Goal: Transaction & Acquisition: Purchase product/service

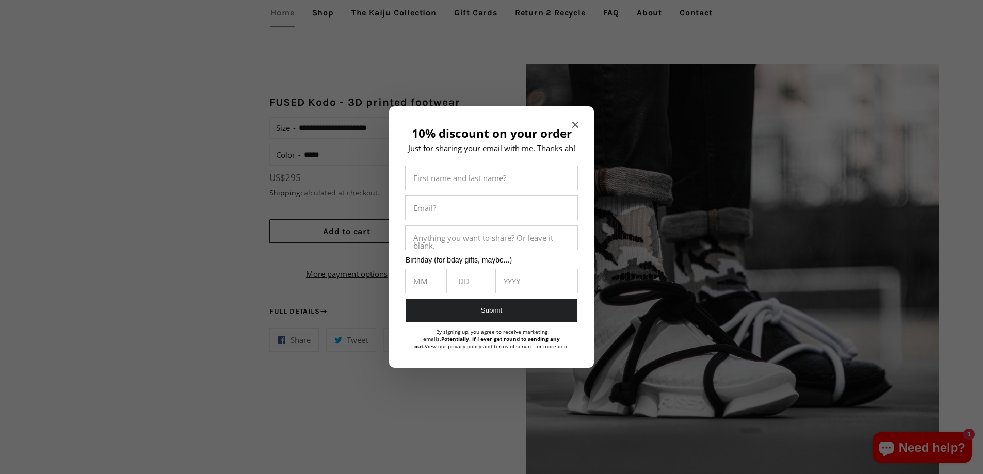
click at [577, 123] on icon "Close modal" at bounding box center [575, 125] width 6 height 6
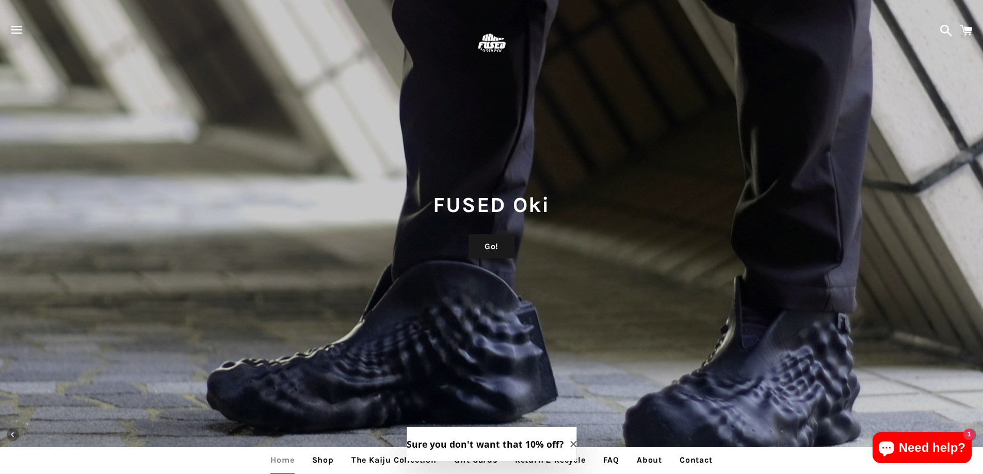
click at [496, 43] on img at bounding box center [492, 44] width 34 height 34
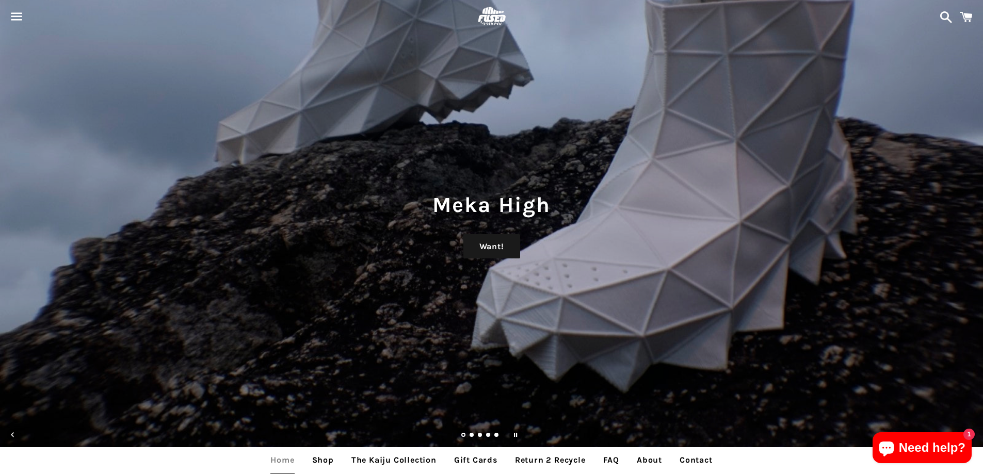
click at [27, 11] on span "button" at bounding box center [16, 16] width 23 height 31
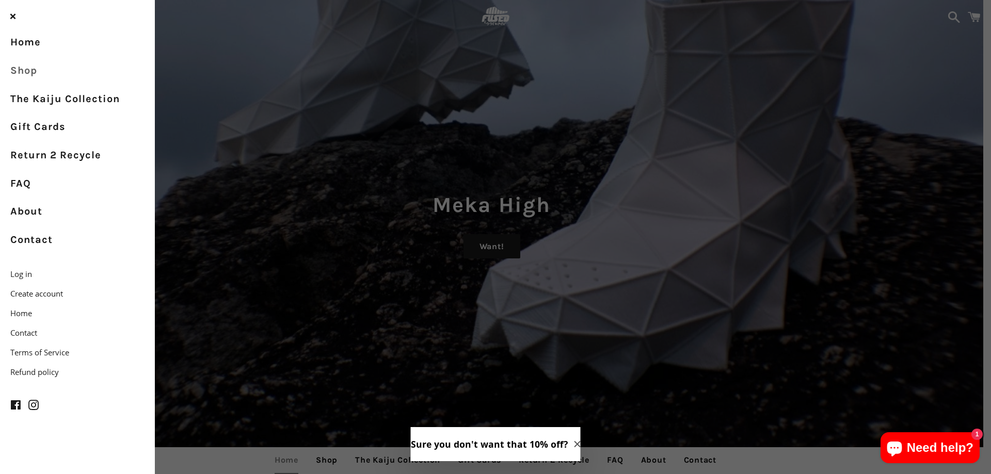
click at [33, 73] on link "Shop" at bounding box center [77, 71] width 155 height 28
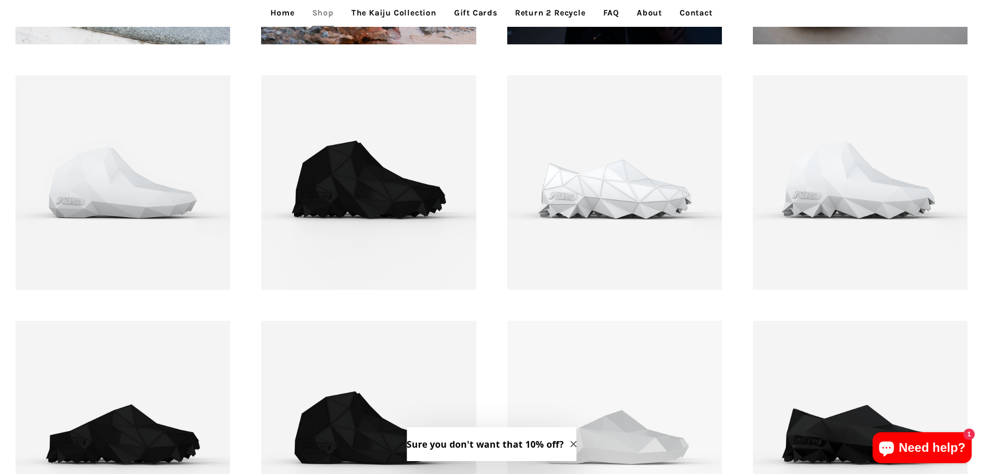
scroll to position [1518, 0]
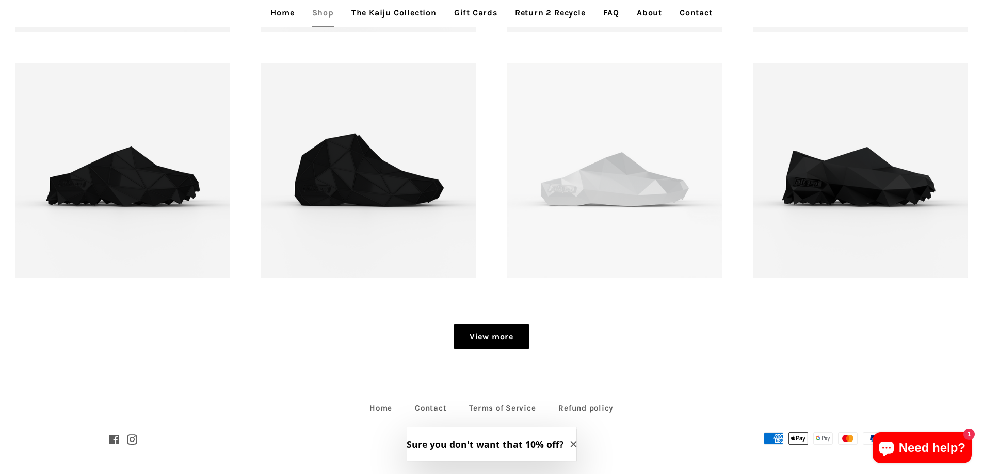
click at [472, 332] on link "View more" at bounding box center [492, 337] width 76 height 25
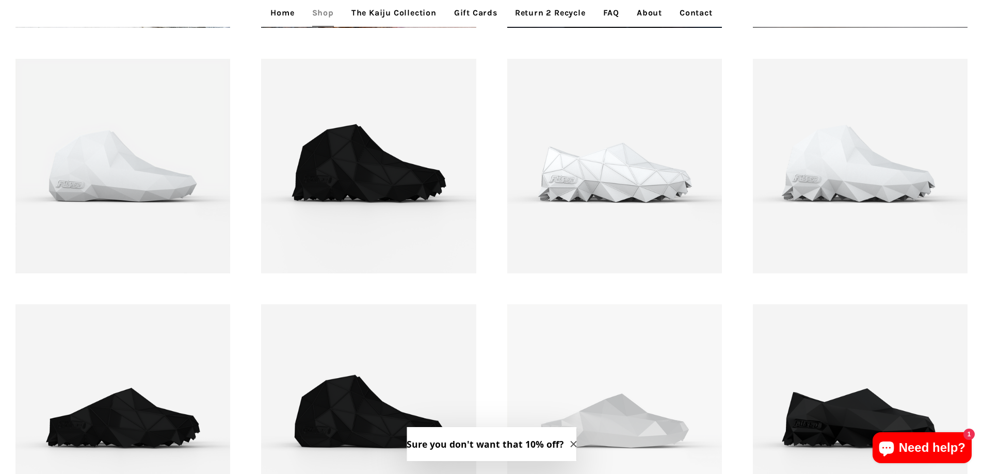
scroll to position [1260, 0]
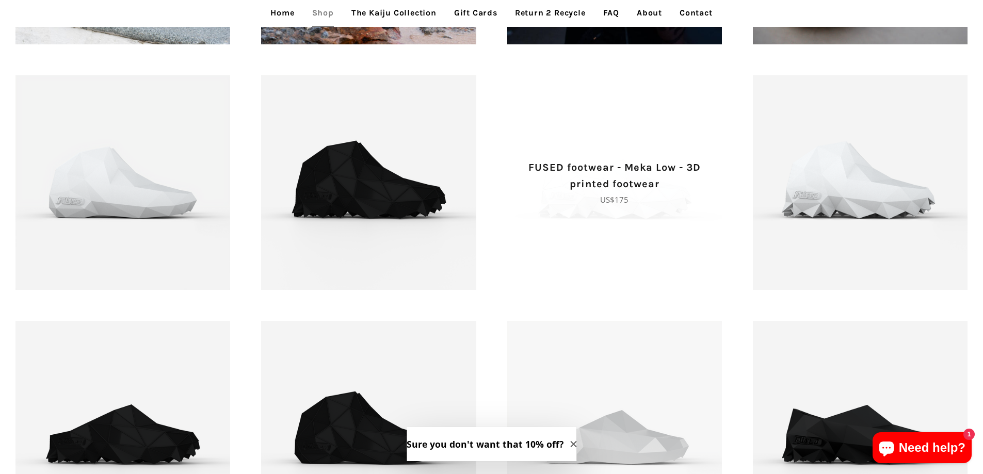
click at [625, 206] on p "Regular price US$175" at bounding box center [614, 199] width 179 height 12
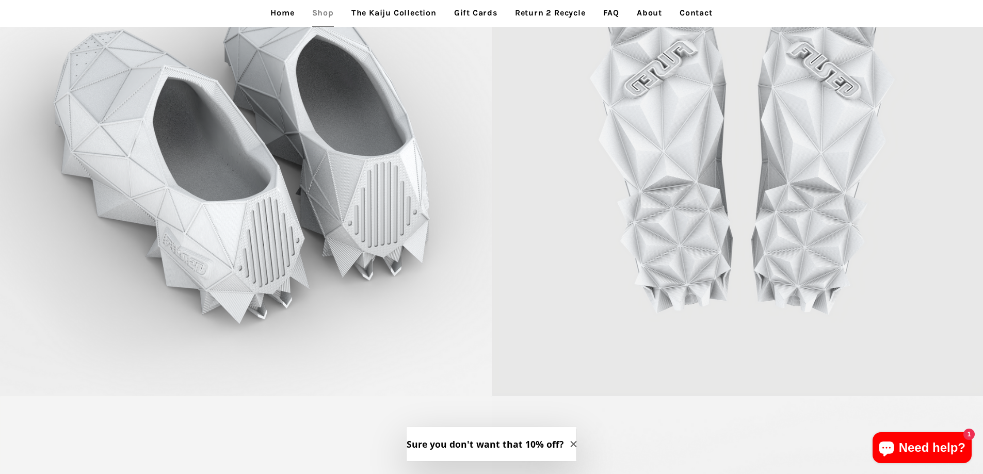
scroll to position [3966, 0]
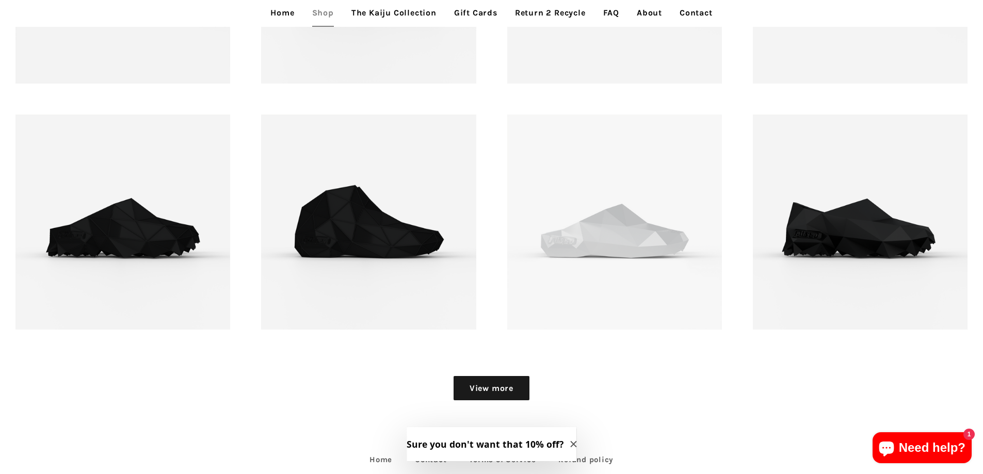
scroll to position [1363, 0]
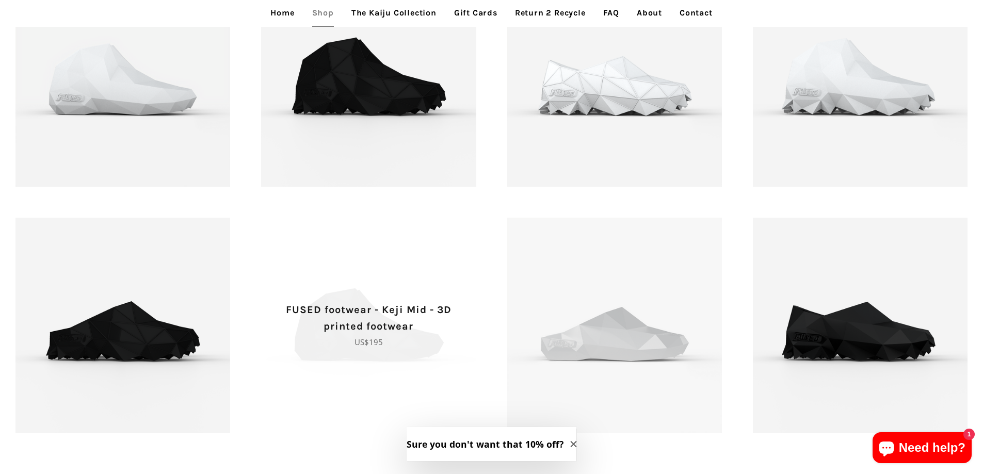
click at [410, 323] on p "FUSED footwear - Keji Mid - 3D printed footwear" at bounding box center [368, 318] width 179 height 33
click at [367, 263] on span "FUSED footwear - Keji Mid - 3D printed footwear Regular price US$195" at bounding box center [368, 325] width 215 height 215
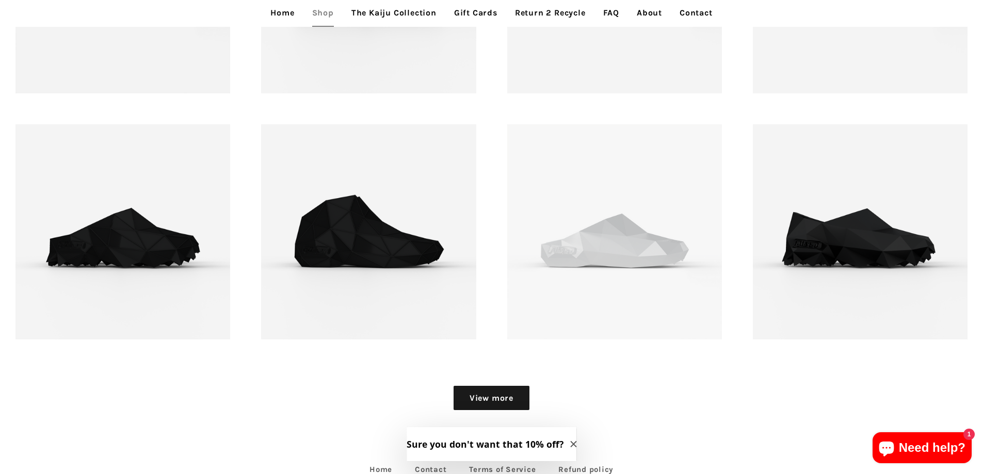
scroll to position [1518, 0]
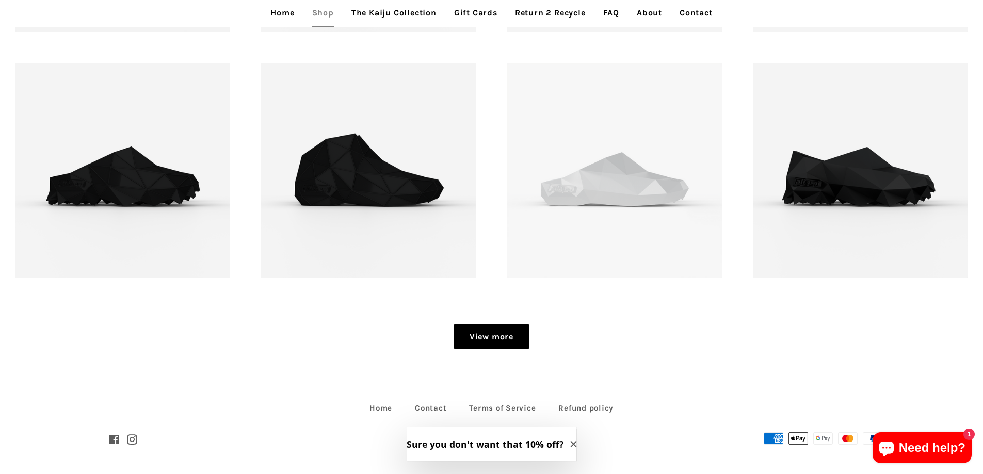
click at [483, 336] on link "View more" at bounding box center [492, 337] width 76 height 25
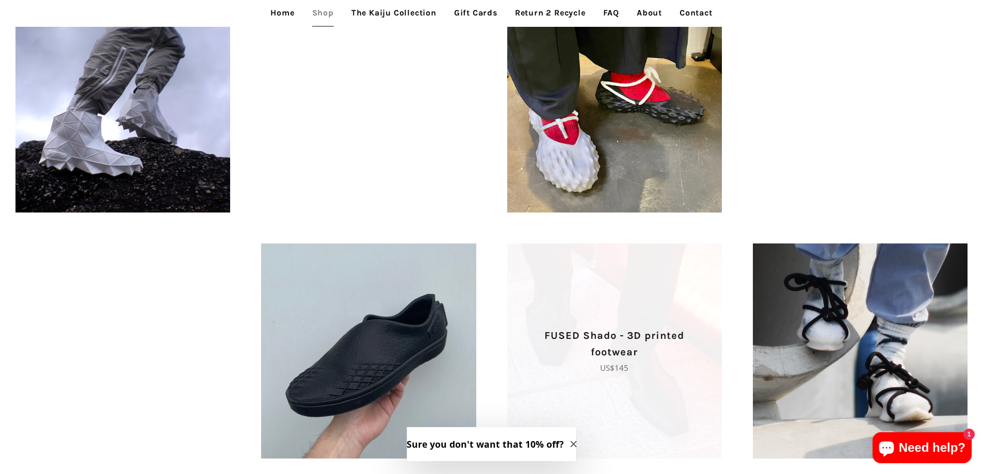
scroll to position [359, 0]
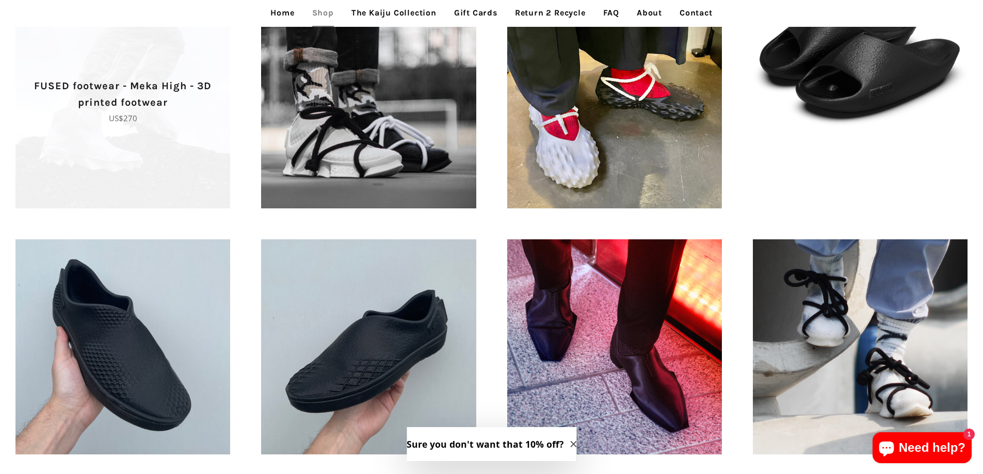
click at [174, 154] on span "FUSED footwear - Meka High - 3D printed footwear Regular price US$270" at bounding box center [122, 101] width 215 height 215
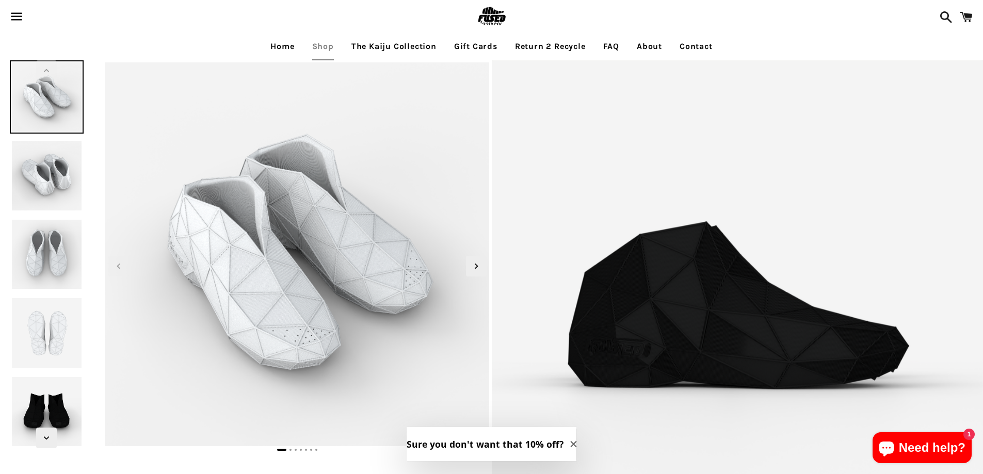
click at [42, 332] on img at bounding box center [46, 332] width 73 height 73
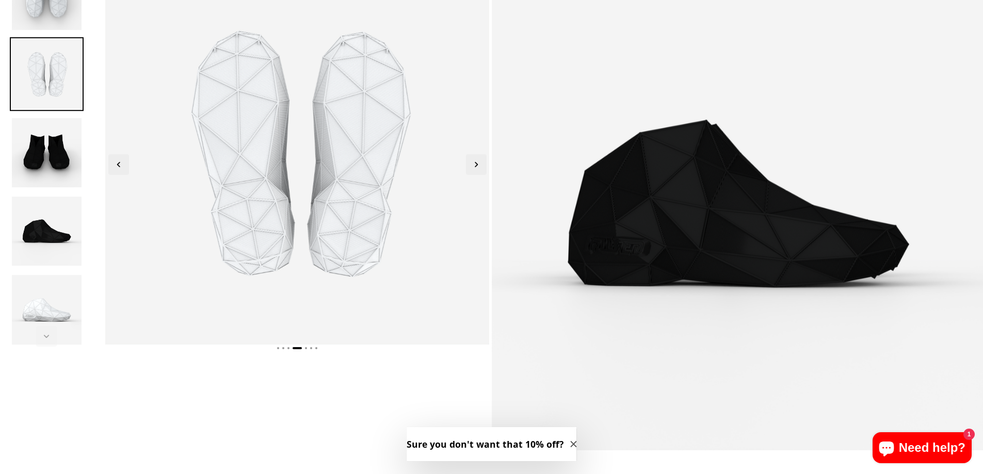
scroll to position [103, 0]
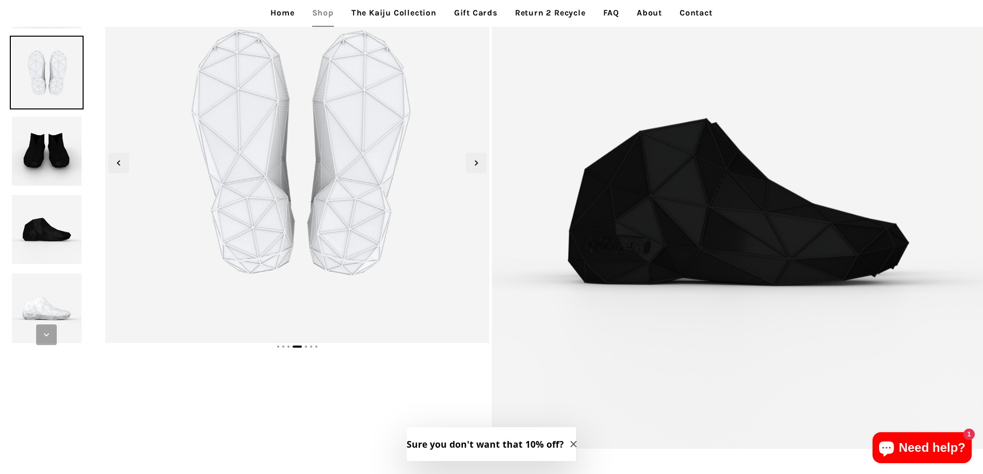
click at [44, 335] on icon "Next slide" at bounding box center [46, 334] width 11 height 11
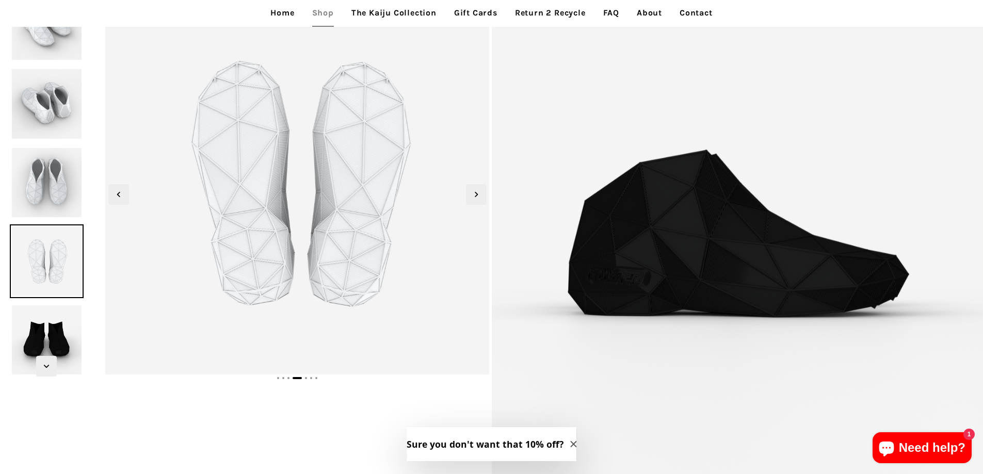
scroll to position [0, 0]
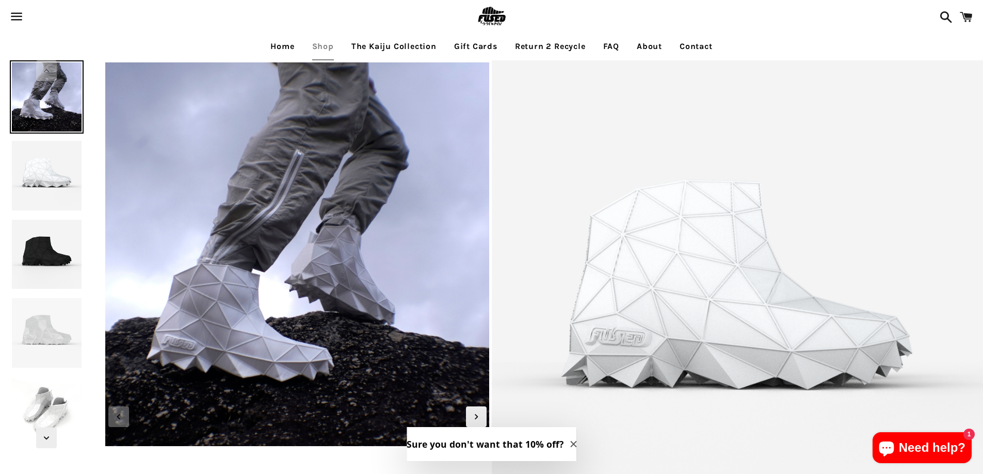
click at [47, 172] on img at bounding box center [46, 175] width 73 height 73
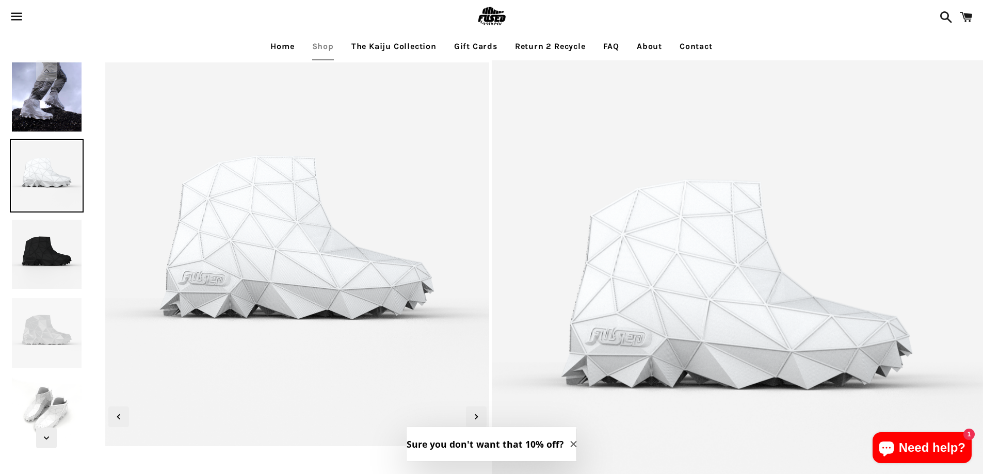
click at [50, 258] on img at bounding box center [46, 254] width 73 height 73
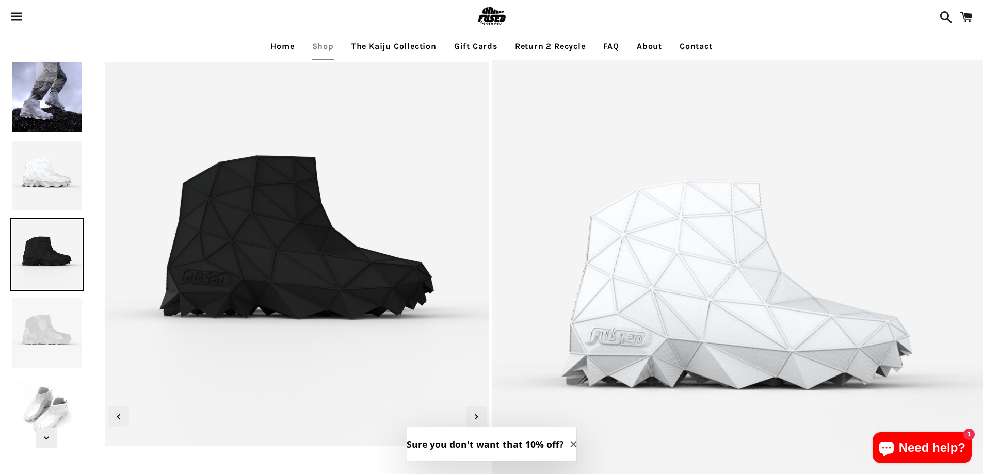
click at [51, 312] on img at bounding box center [46, 332] width 73 height 73
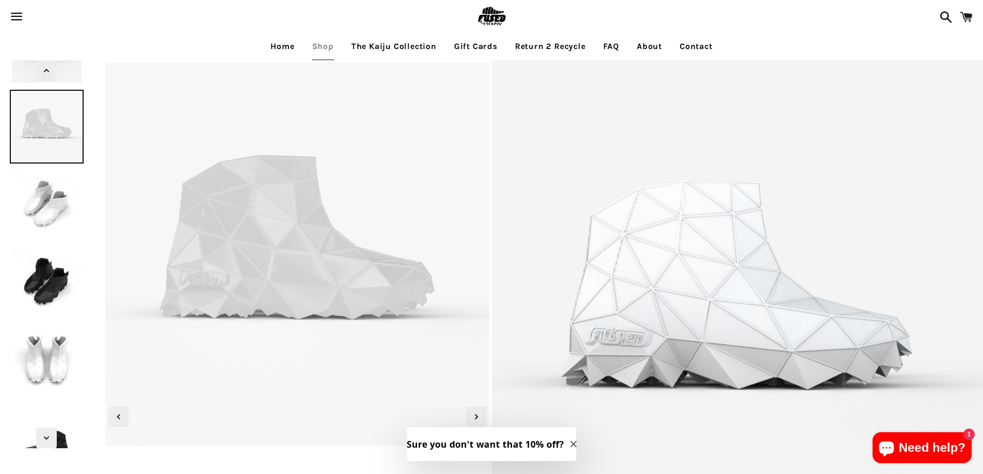
click at [38, 202] on img at bounding box center [46, 205] width 73 height 73
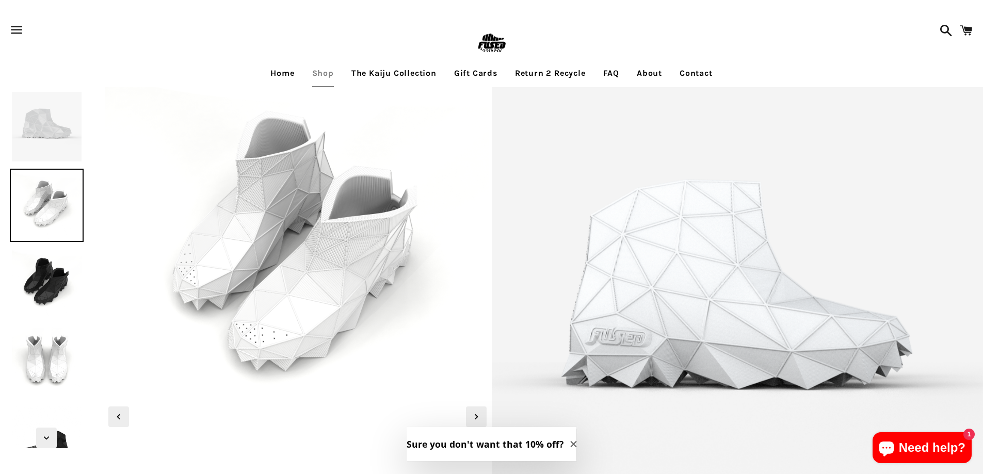
click at [35, 292] on img at bounding box center [46, 283] width 73 height 73
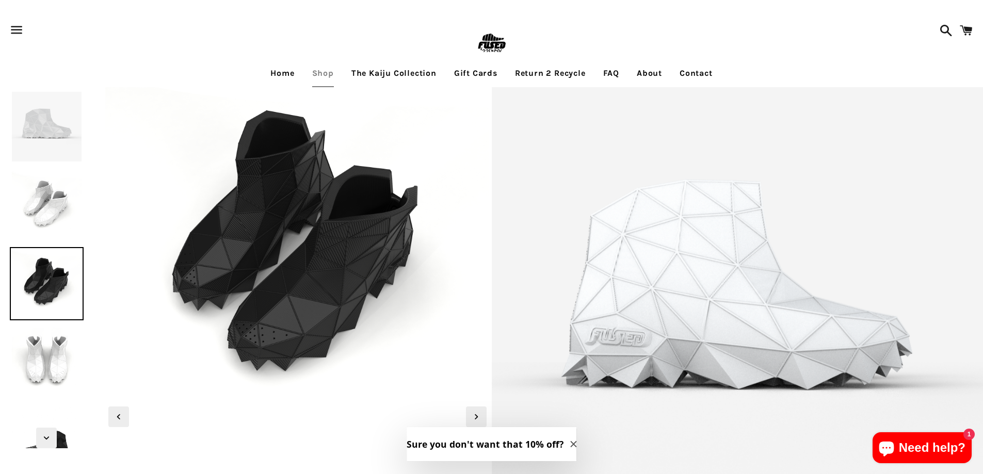
click at [39, 343] on img at bounding box center [46, 362] width 73 height 73
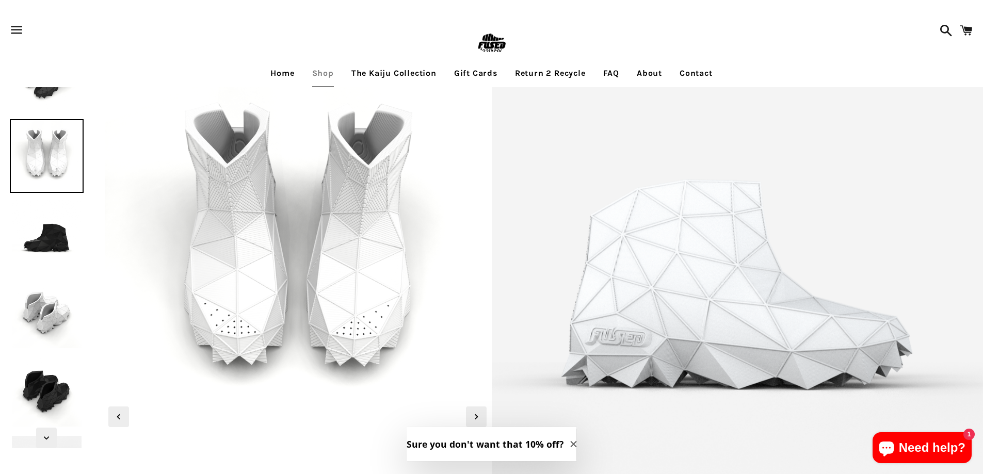
click at [46, 224] on img at bounding box center [46, 234] width 73 height 73
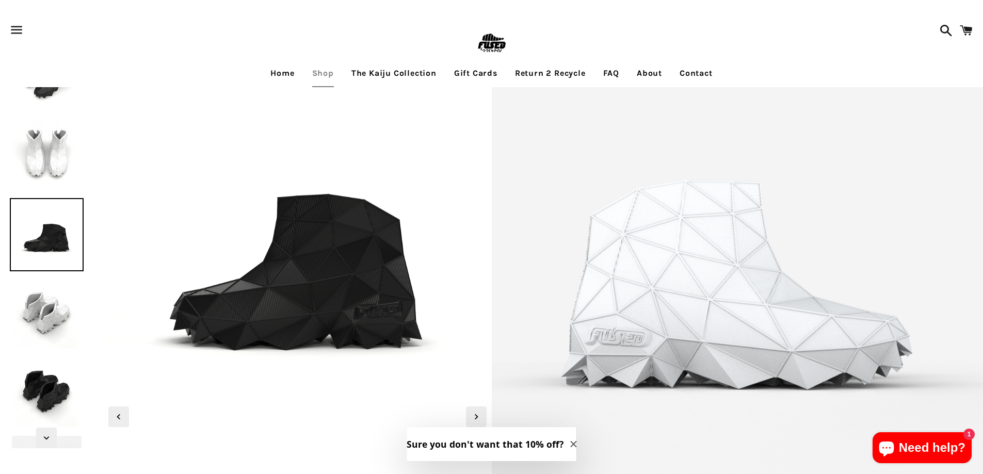
click at [40, 322] on img at bounding box center [46, 313] width 73 height 73
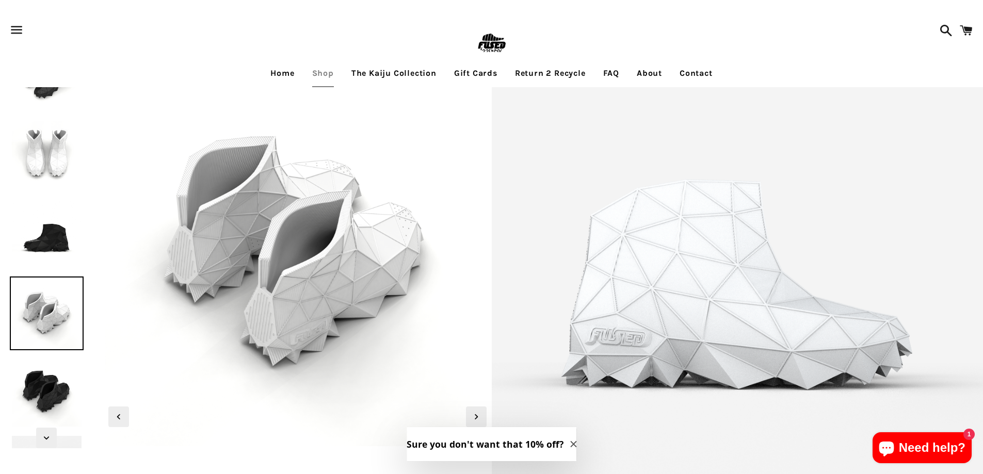
click at [43, 393] on img at bounding box center [46, 391] width 73 height 73
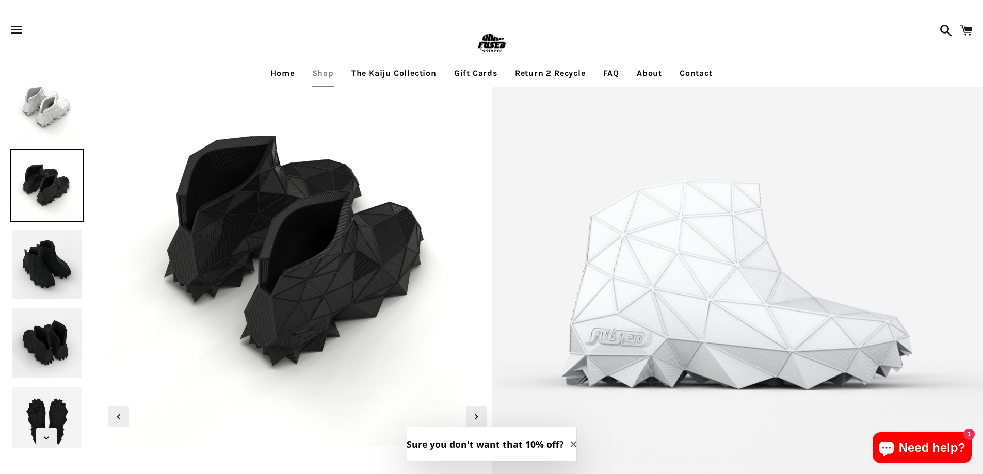
click at [35, 252] on img at bounding box center [46, 264] width 73 height 73
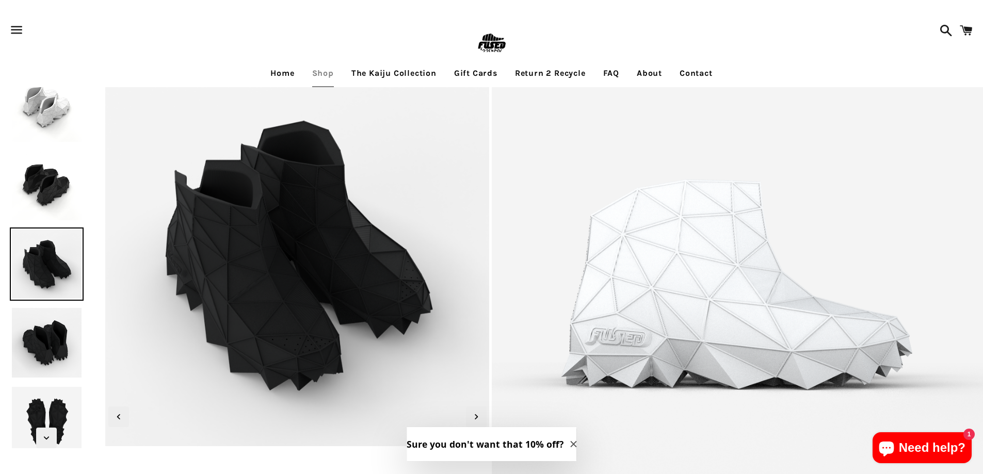
click at [40, 355] on img at bounding box center [46, 342] width 73 height 73
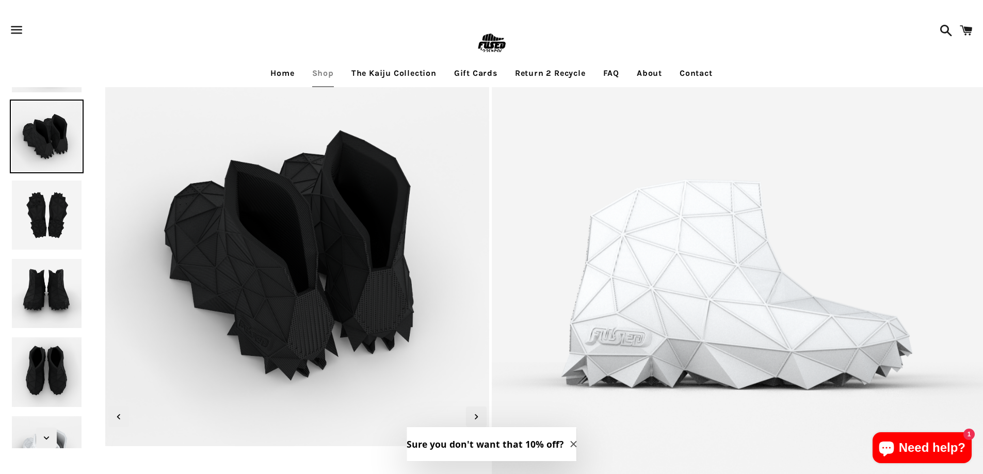
click at [46, 208] on img at bounding box center [46, 215] width 73 height 73
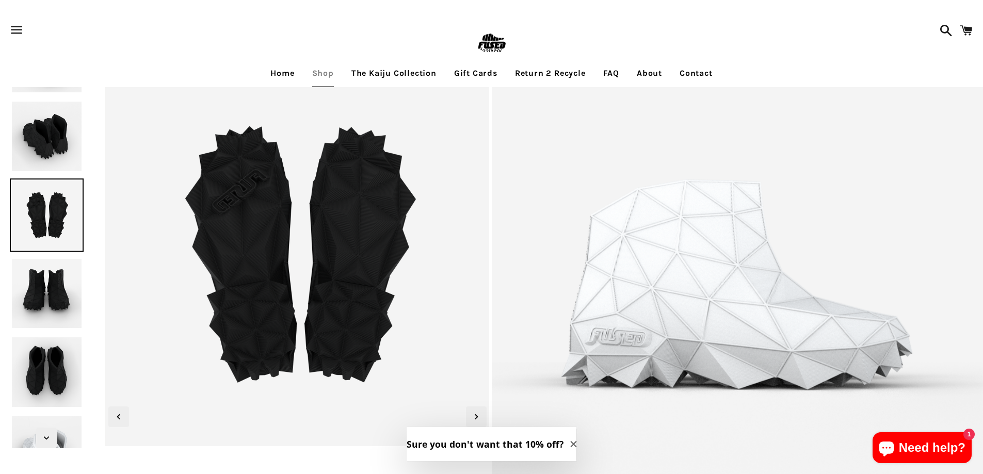
click at [44, 309] on img at bounding box center [46, 293] width 73 height 73
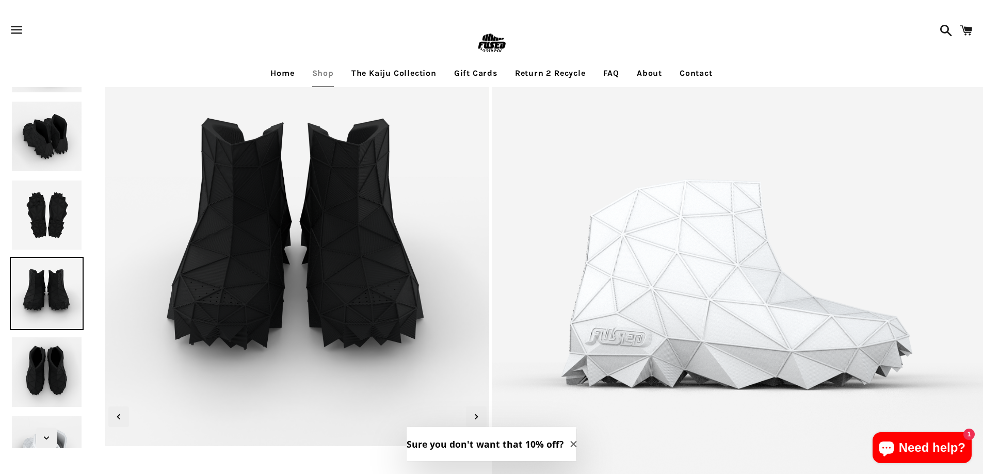
click at [41, 361] on img at bounding box center [46, 371] width 73 height 73
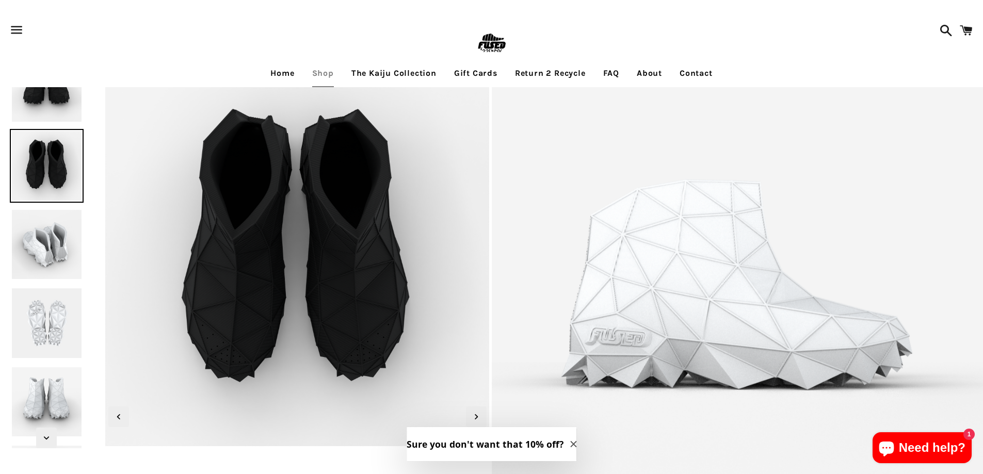
click at [42, 246] on img at bounding box center [46, 244] width 73 height 73
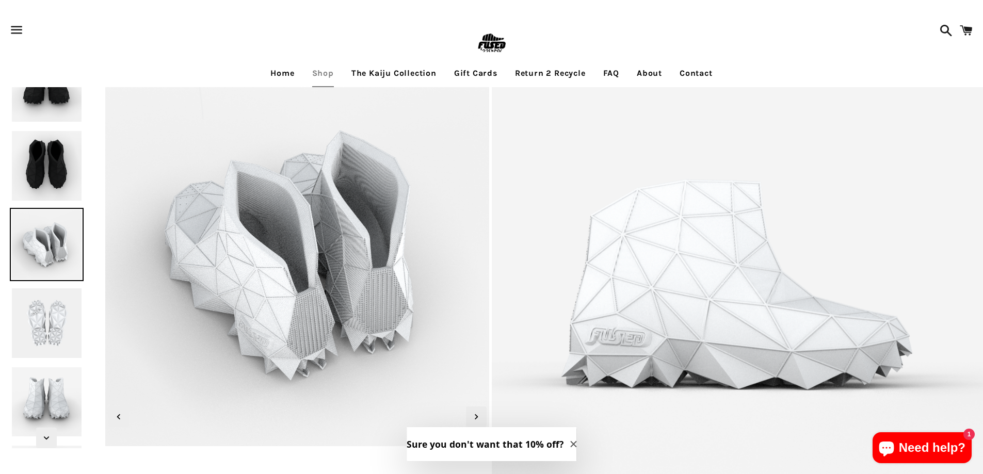
click at [47, 326] on img at bounding box center [46, 322] width 73 height 73
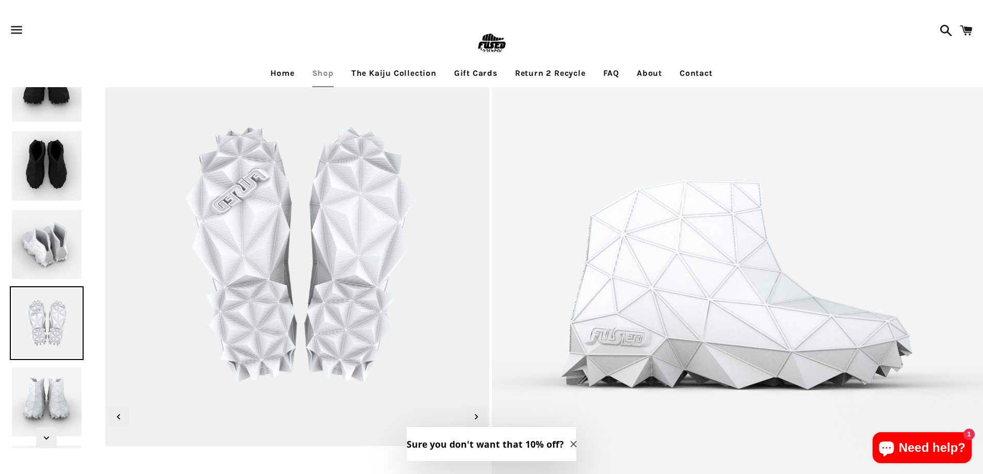
click at [37, 405] on img at bounding box center [46, 401] width 73 height 73
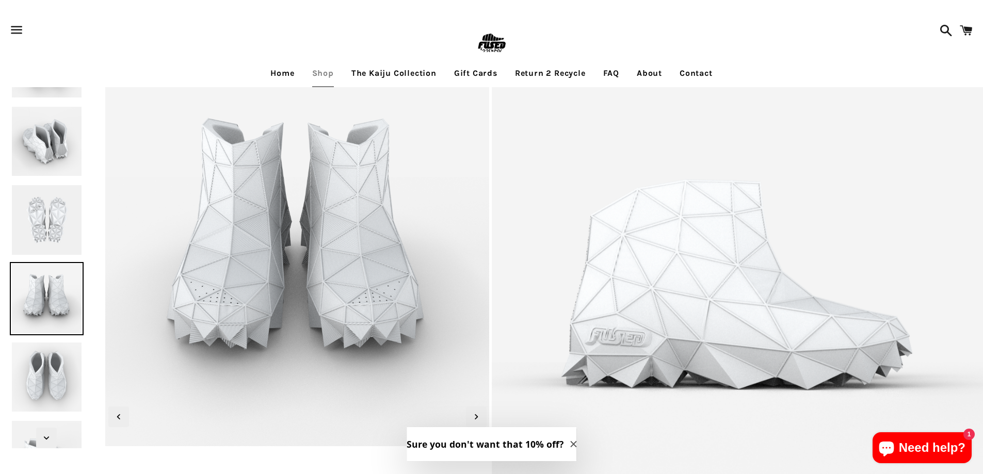
click at [41, 369] on img at bounding box center [46, 377] width 73 height 73
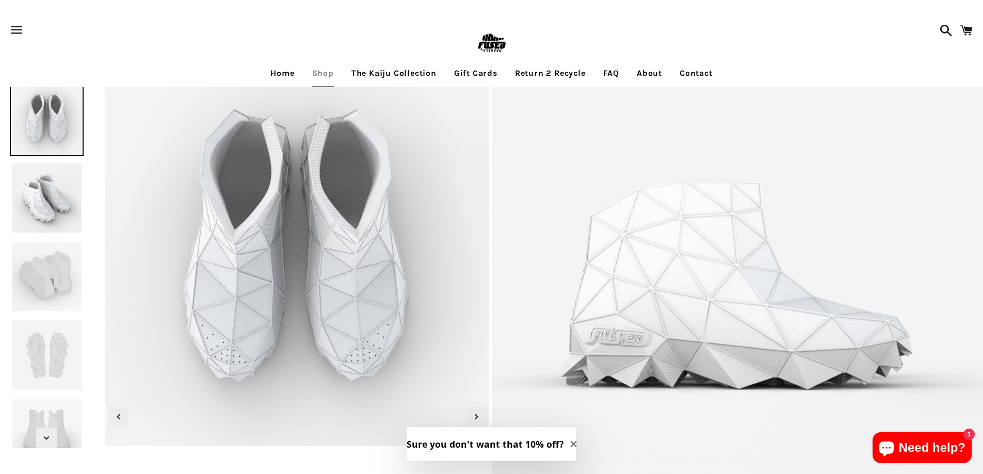
click at [47, 264] on img at bounding box center [46, 276] width 73 height 73
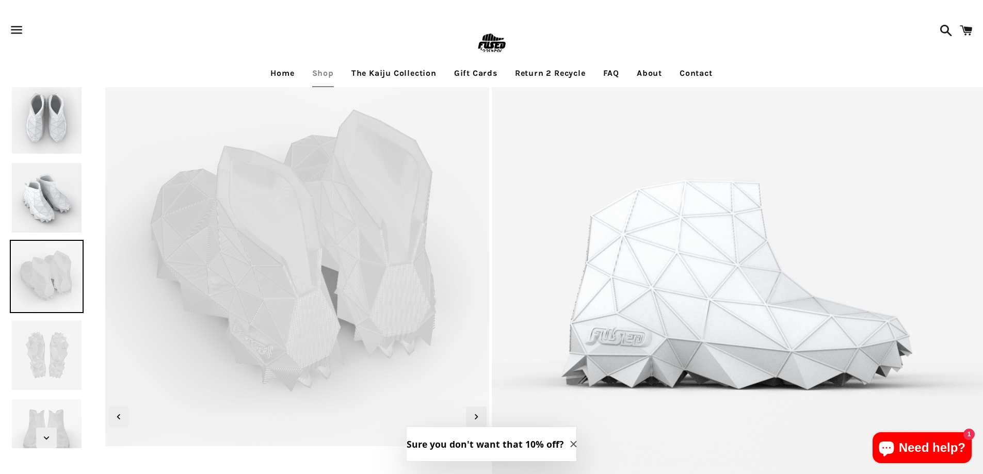
click at [46, 343] on img at bounding box center [46, 354] width 73 height 73
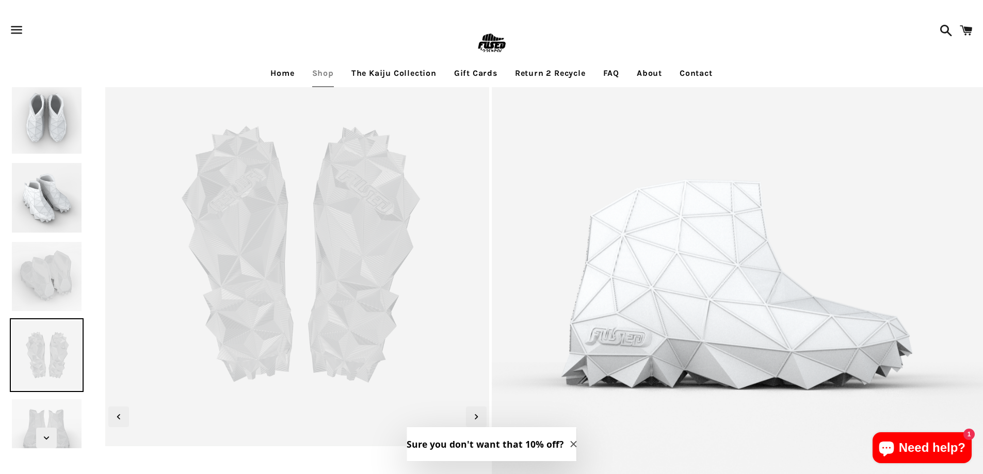
click at [36, 423] on img at bounding box center [46, 433] width 73 height 73
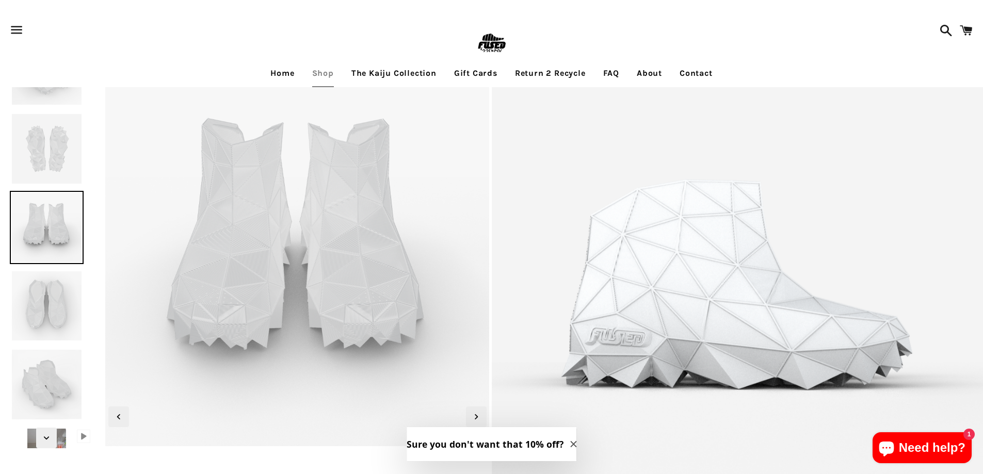
click at [44, 294] on img at bounding box center [46, 305] width 73 height 73
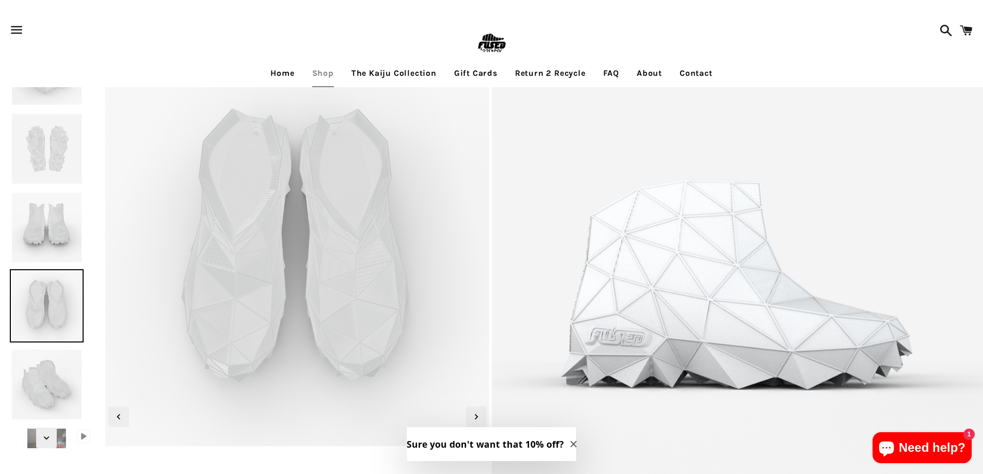
click at [54, 372] on img at bounding box center [46, 384] width 73 height 73
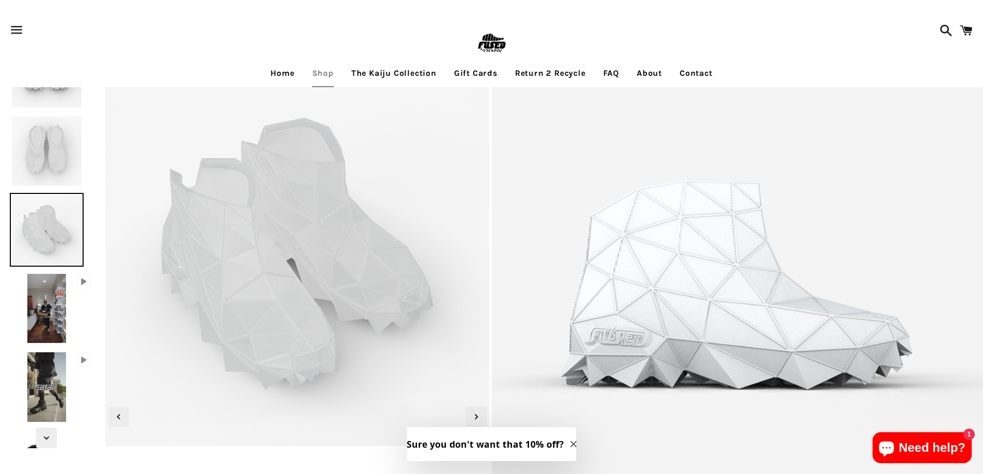
click at [45, 298] on img at bounding box center [46, 308] width 43 height 73
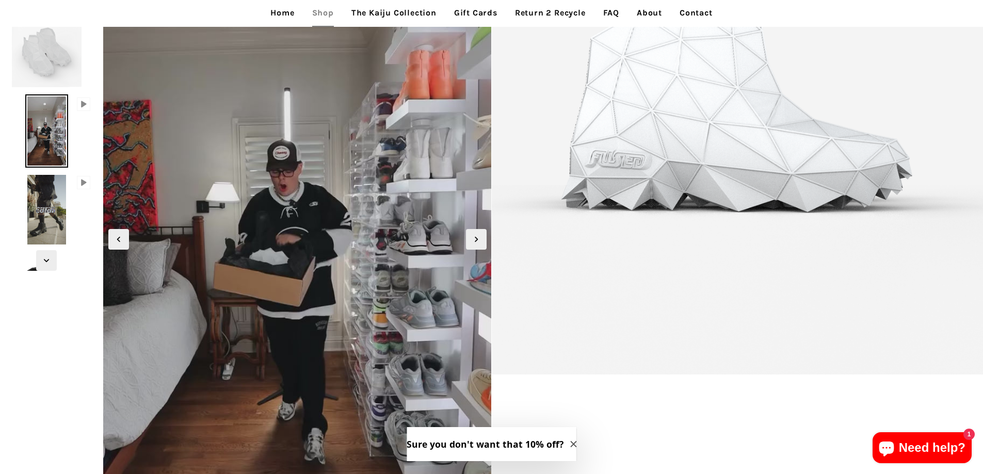
scroll to position [206, 0]
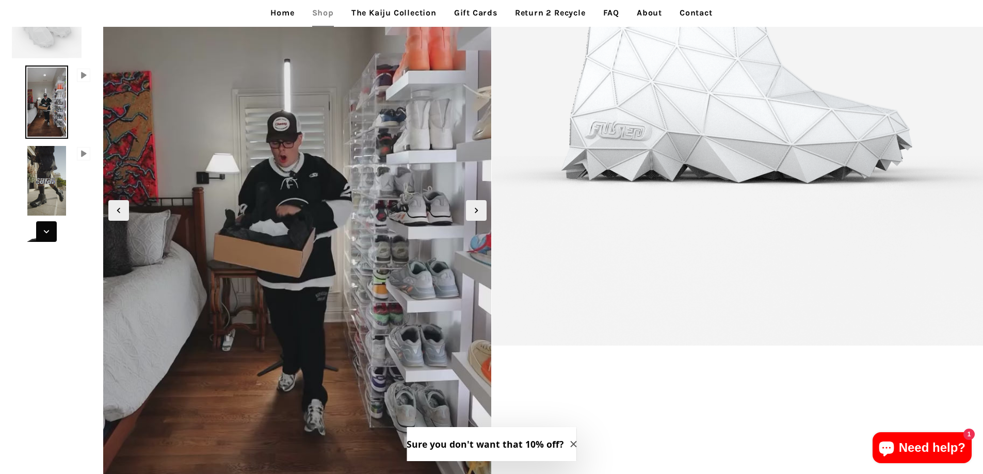
click at [52, 236] on icon "Next slide" at bounding box center [46, 231] width 11 height 11
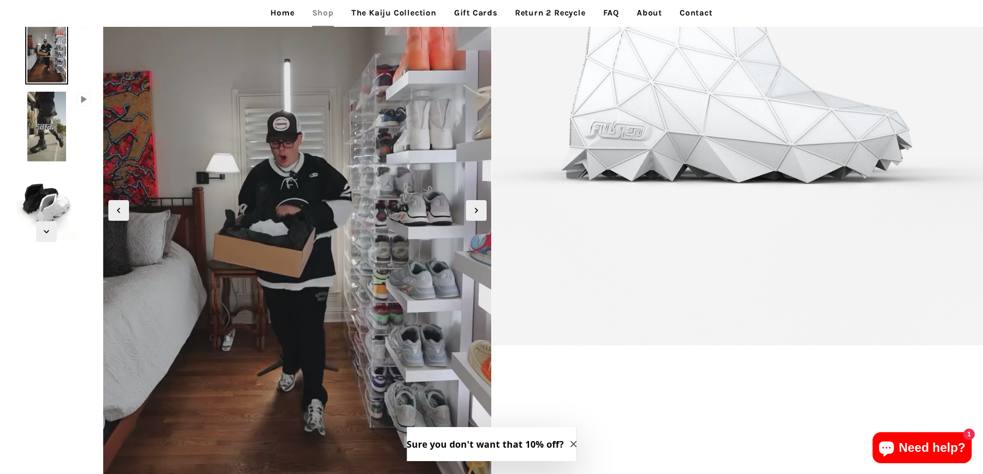
click at [46, 131] on img at bounding box center [46, 126] width 43 height 73
